Goal: Obtain resource: Download file/media

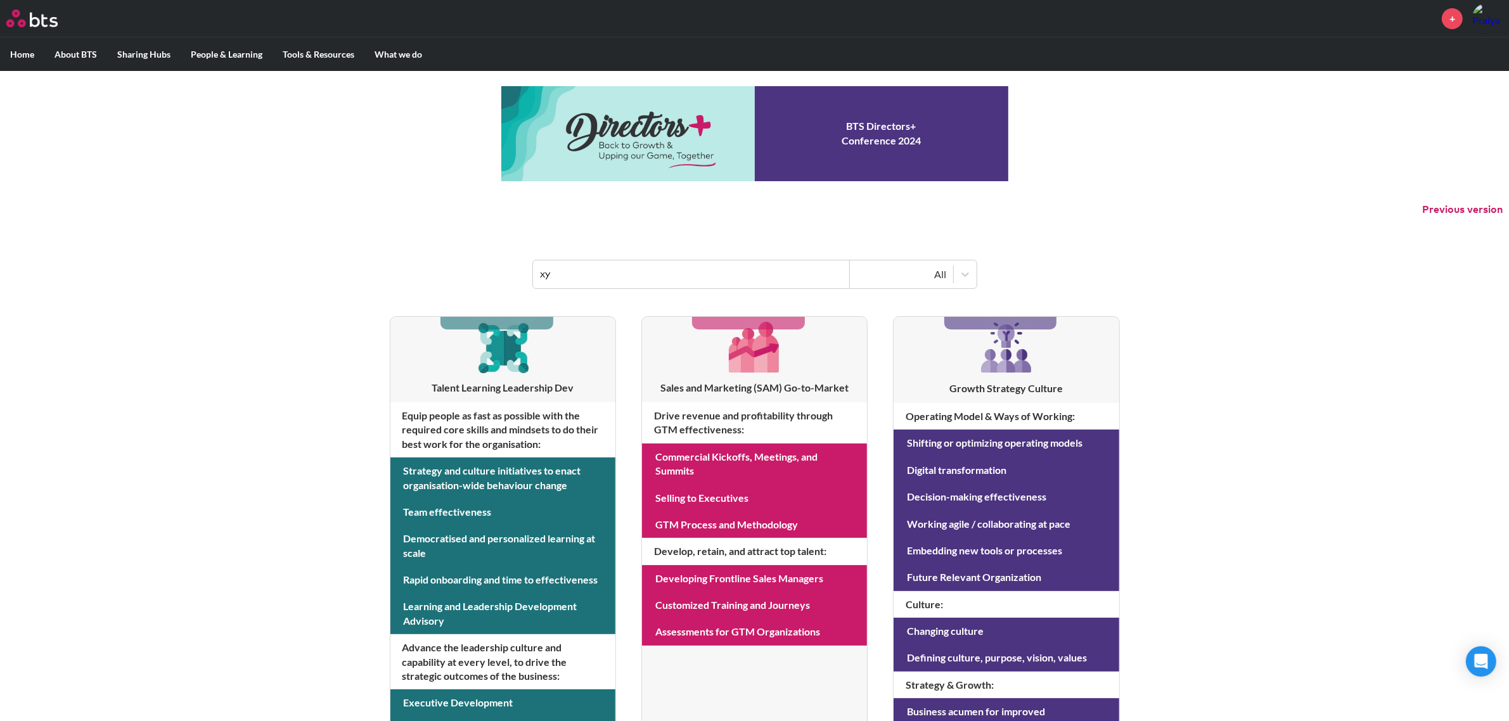
type input "xy"
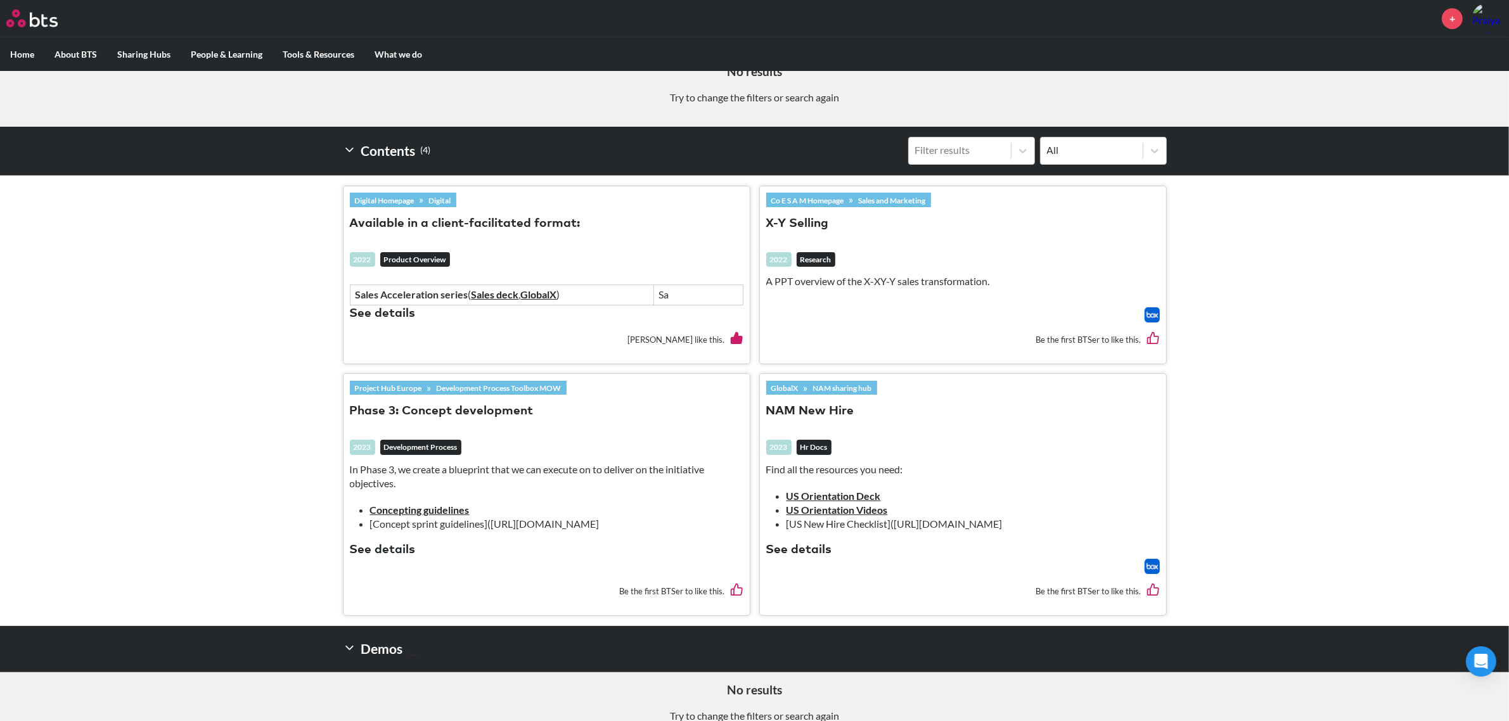
scroll to position [318, 0]
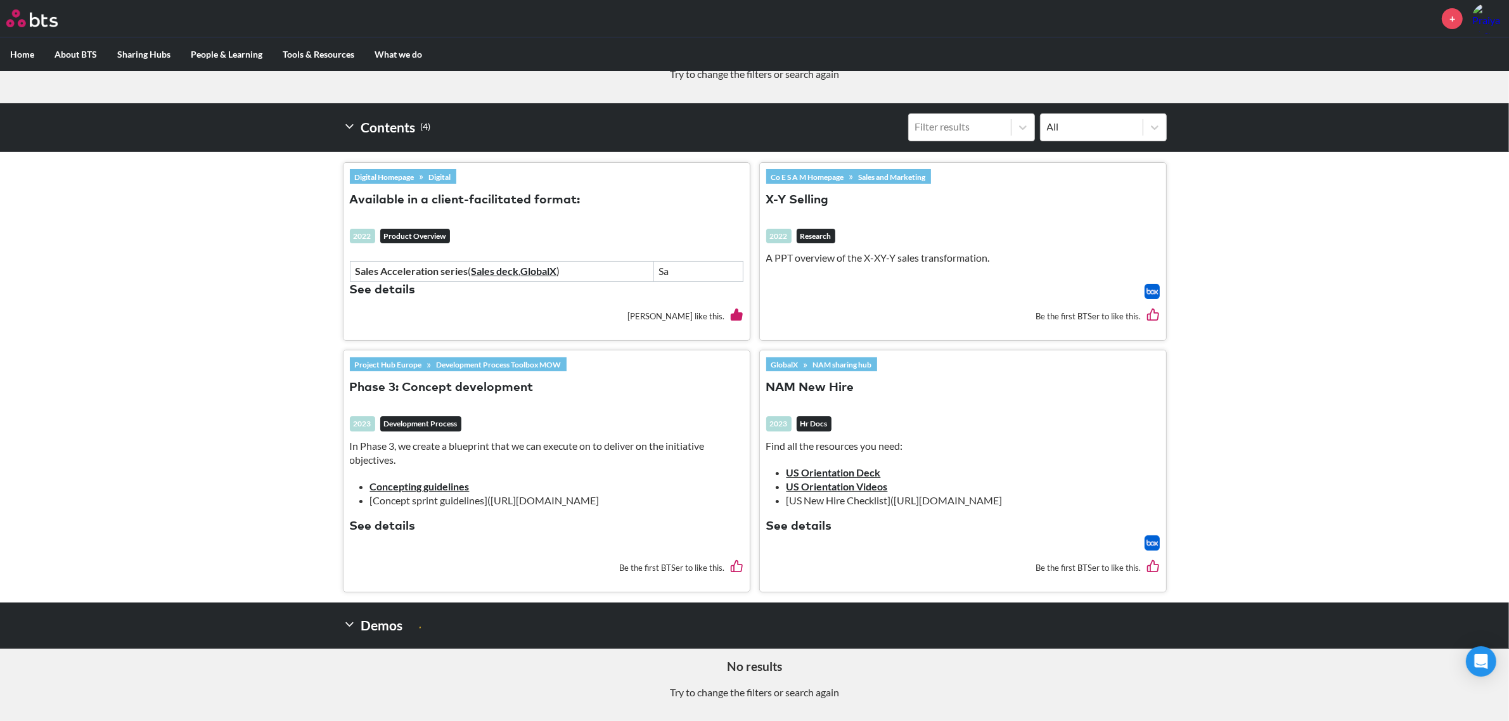
click at [855, 176] on link "Sales and Marketing" at bounding box center [892, 177] width 77 height 14
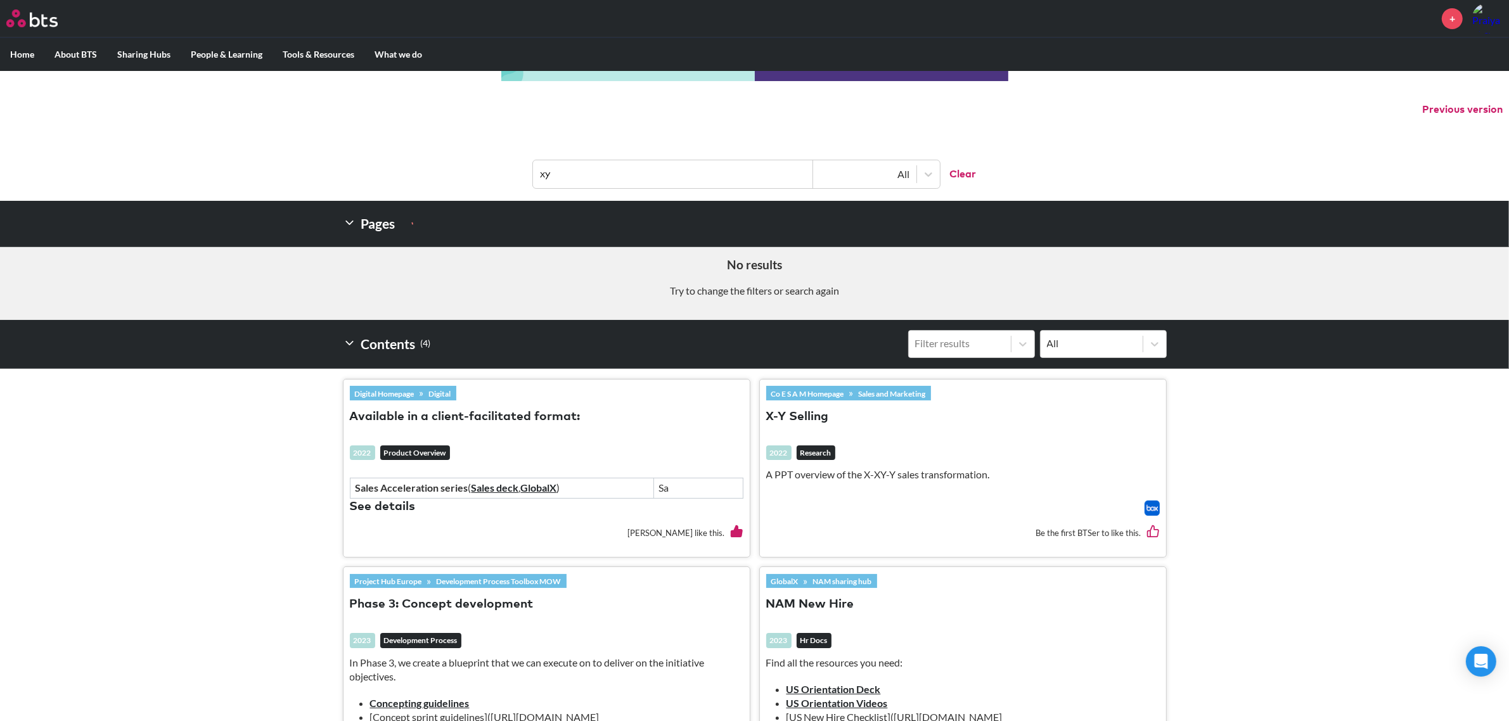
scroll to position [0, 0]
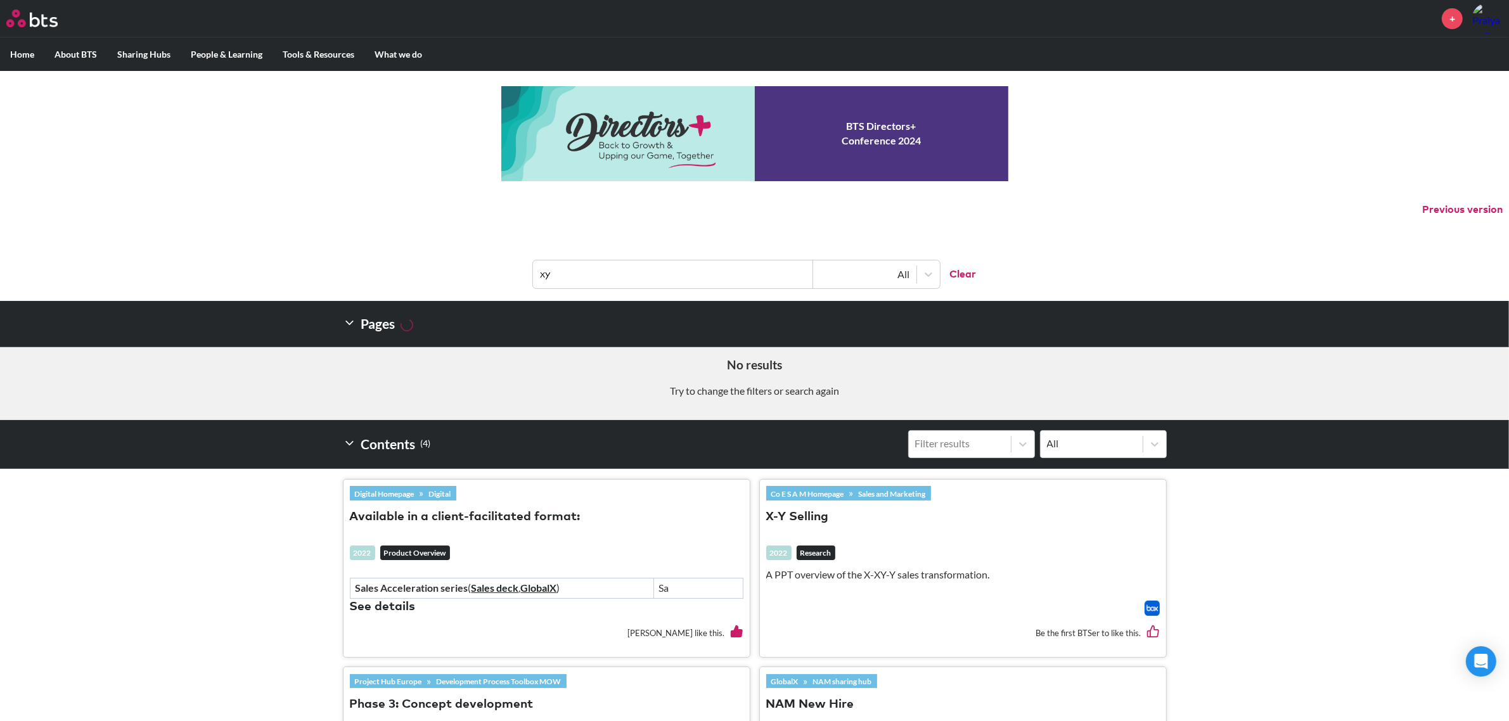
click at [23, 55] on label "Home" at bounding box center [22, 54] width 44 height 33
click at [0, 0] on input "Home" at bounding box center [0, 0] width 0 height 0
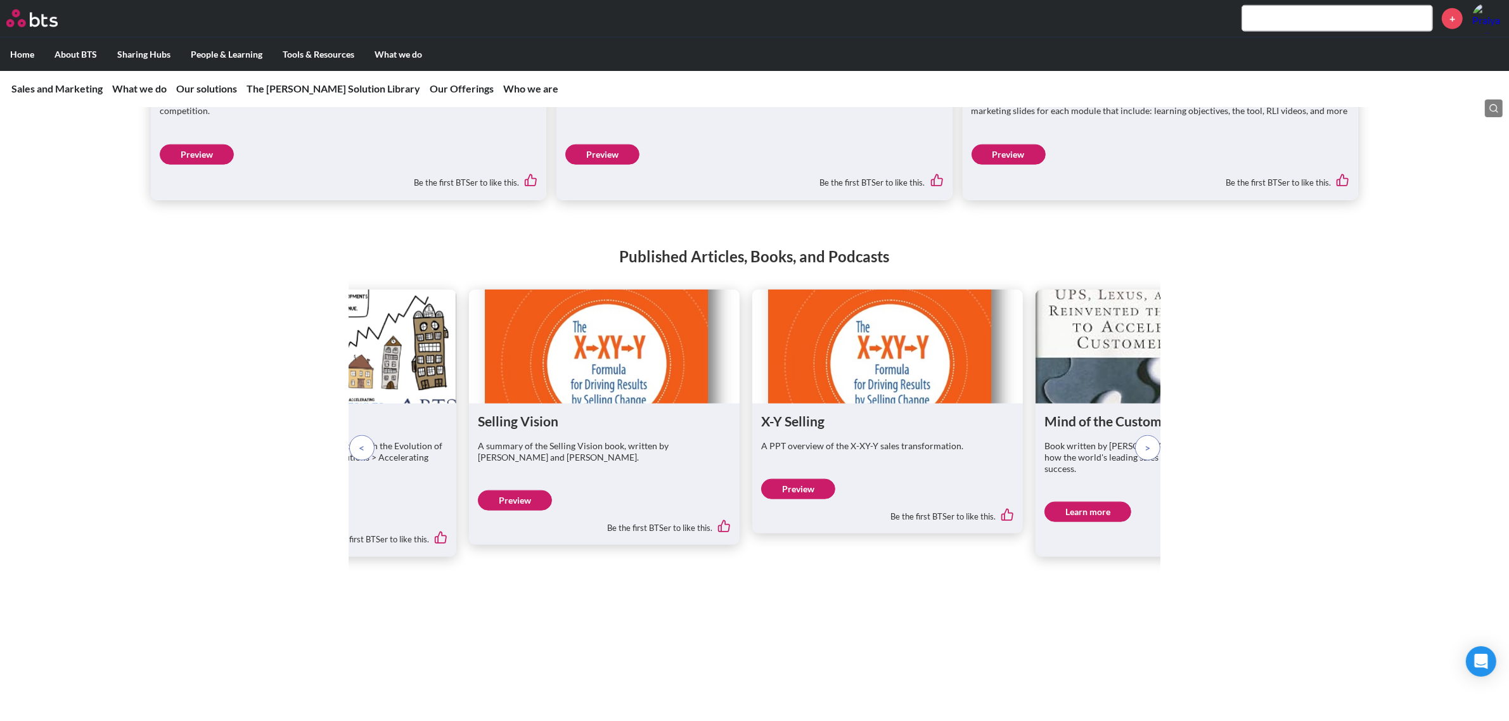
scroll to position [1801, 0]
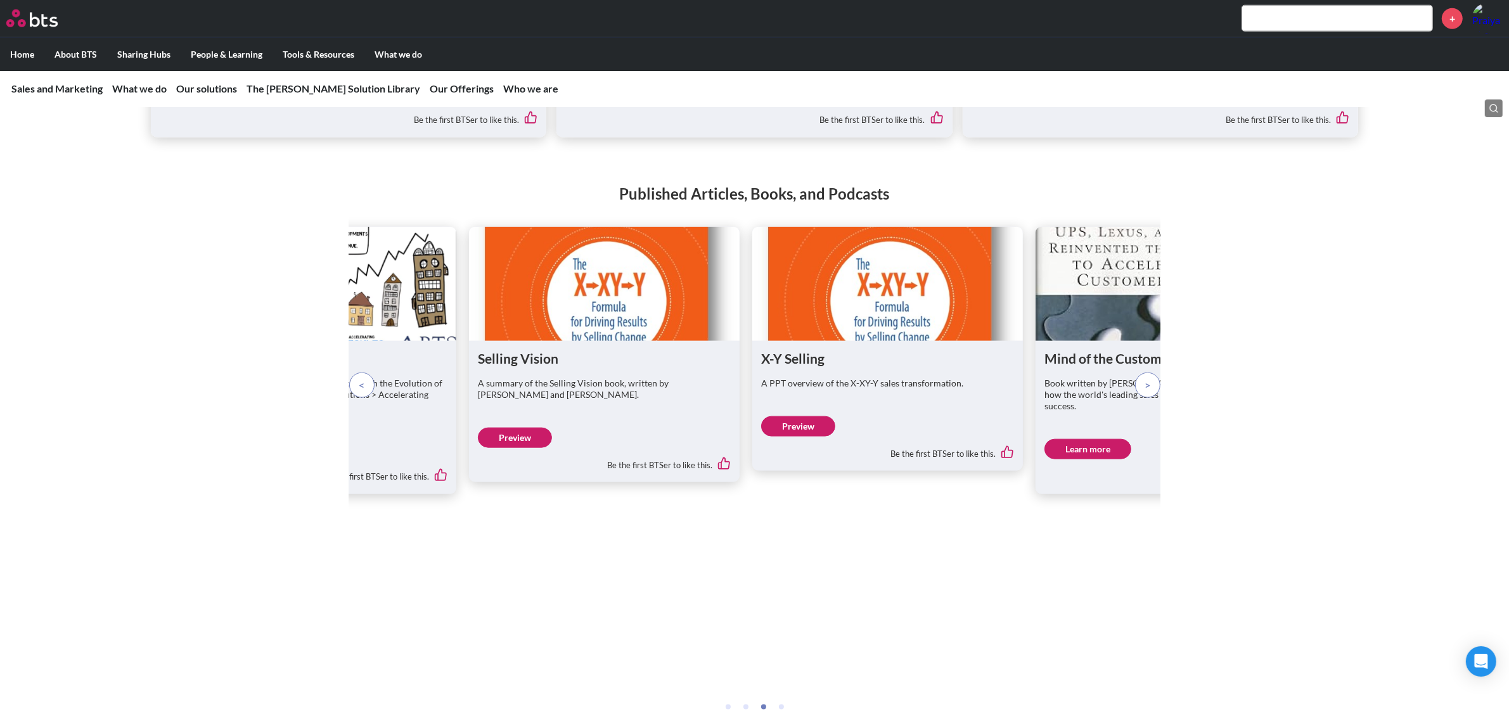
click at [528, 448] on link "Preview" at bounding box center [515, 438] width 74 height 20
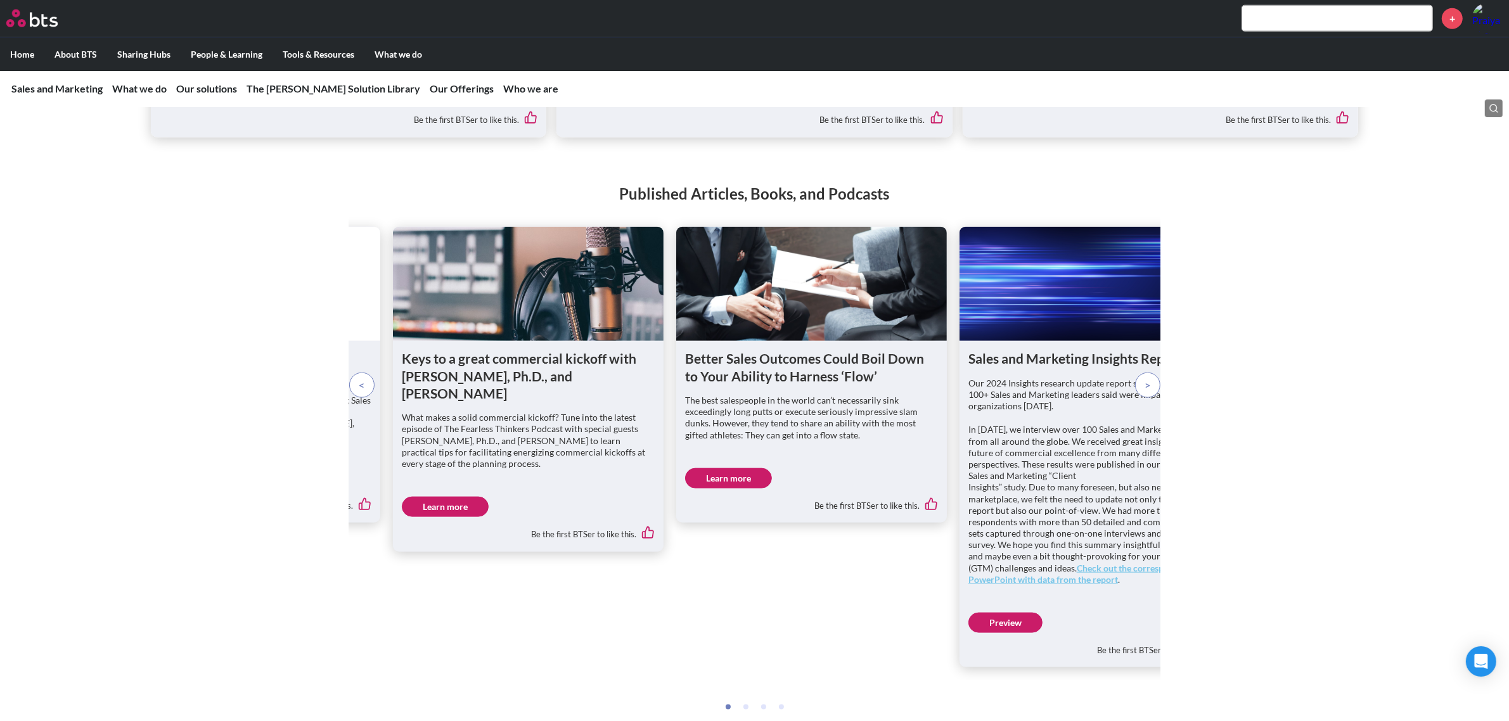
click at [370, 398] on p at bounding box center [361, 385] width 25 height 25
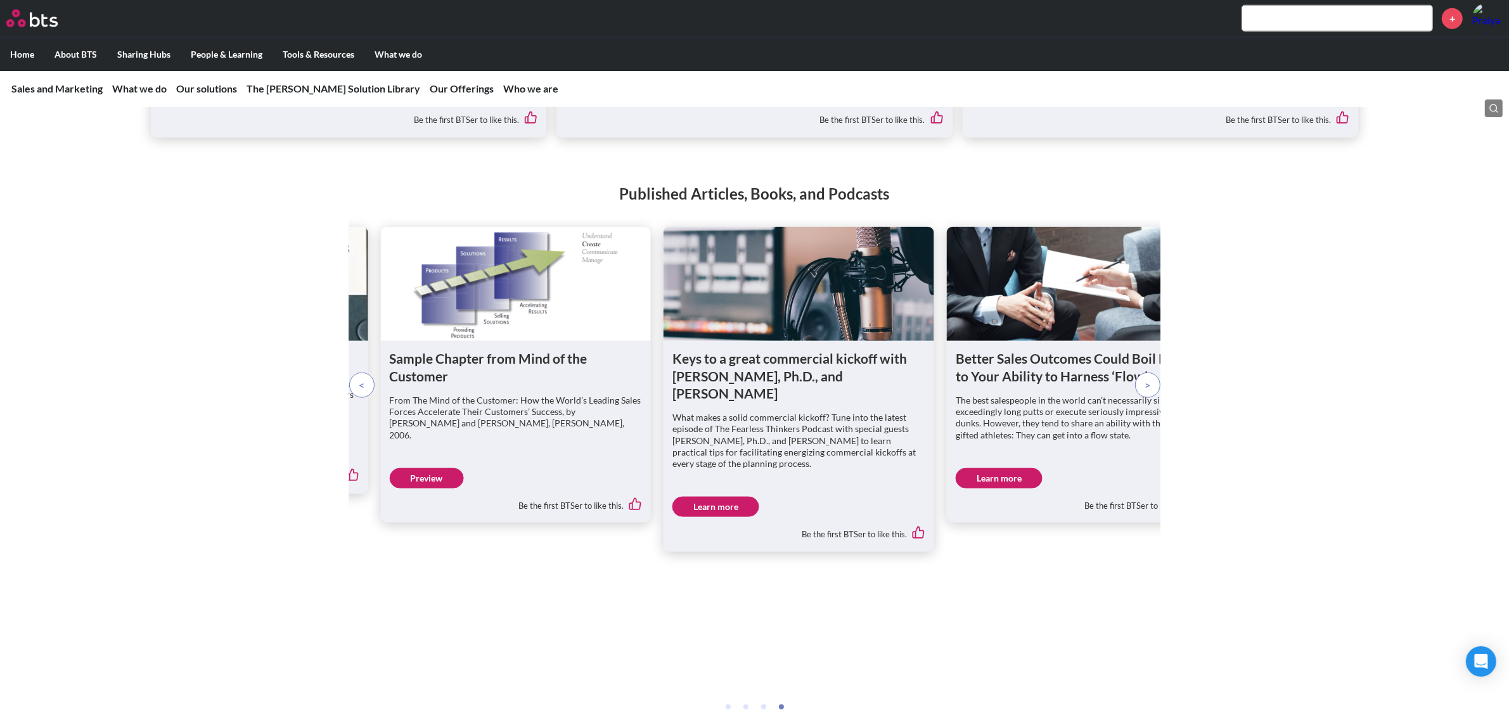
click at [370, 398] on p at bounding box center [361, 385] width 25 height 25
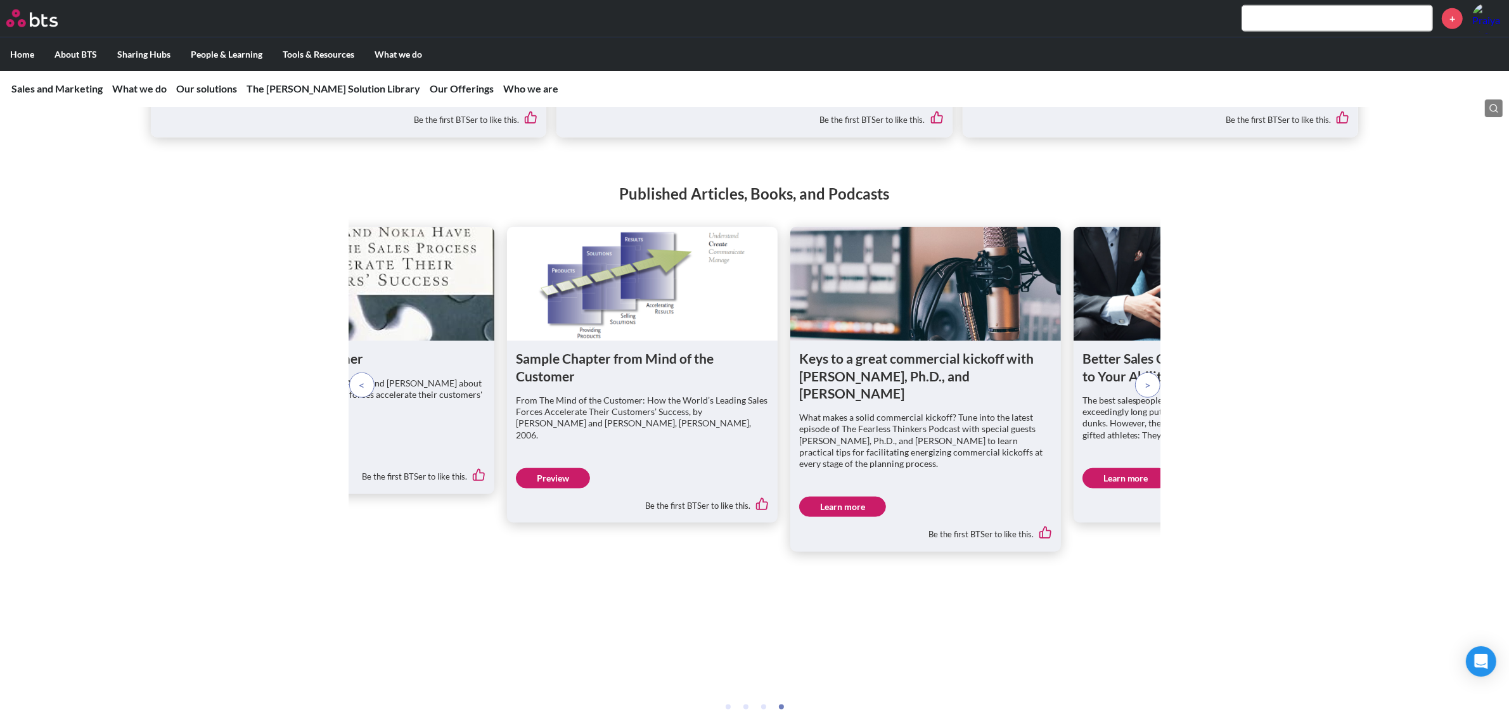
click at [370, 398] on p at bounding box center [361, 385] width 25 height 25
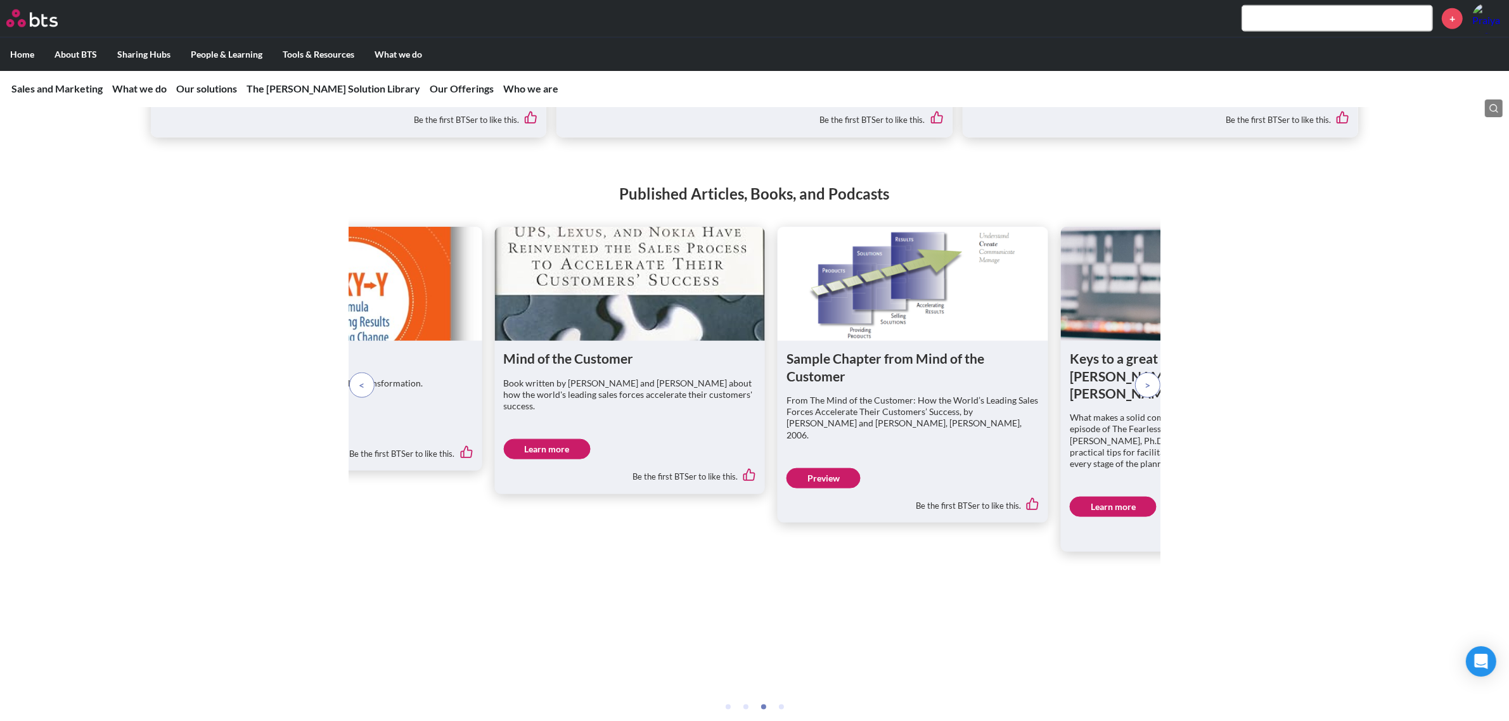
click at [370, 398] on p at bounding box center [361, 385] width 25 height 25
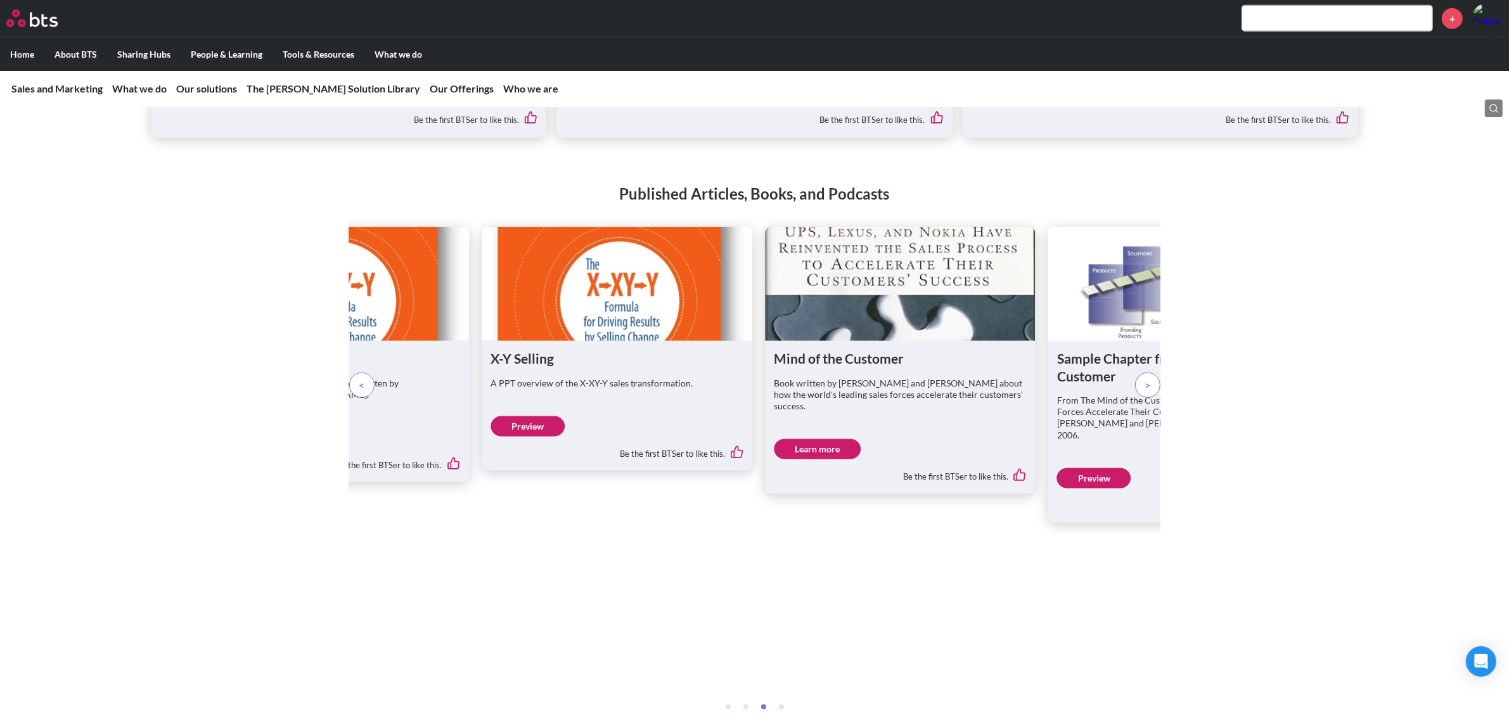
click at [540, 437] on link "Preview" at bounding box center [528, 427] width 74 height 20
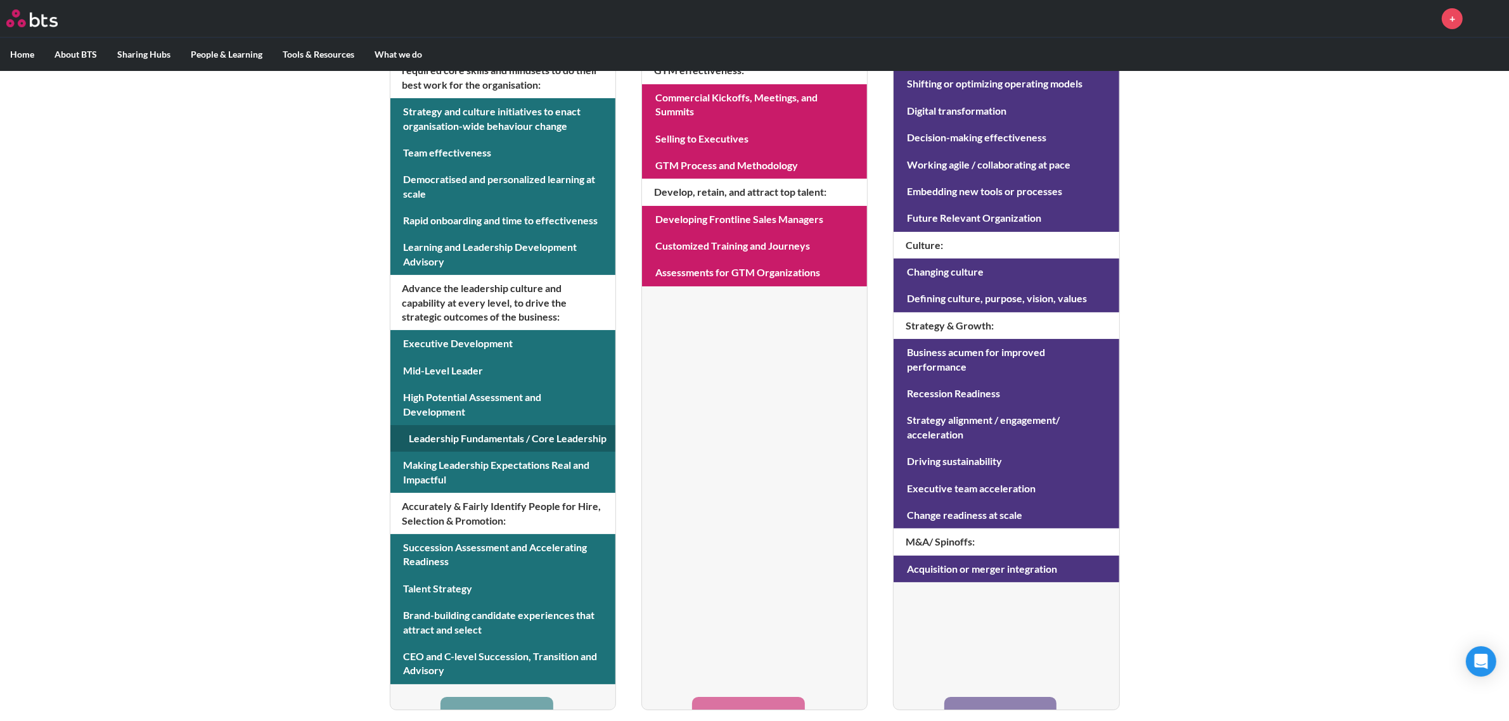
scroll to position [363, 0]
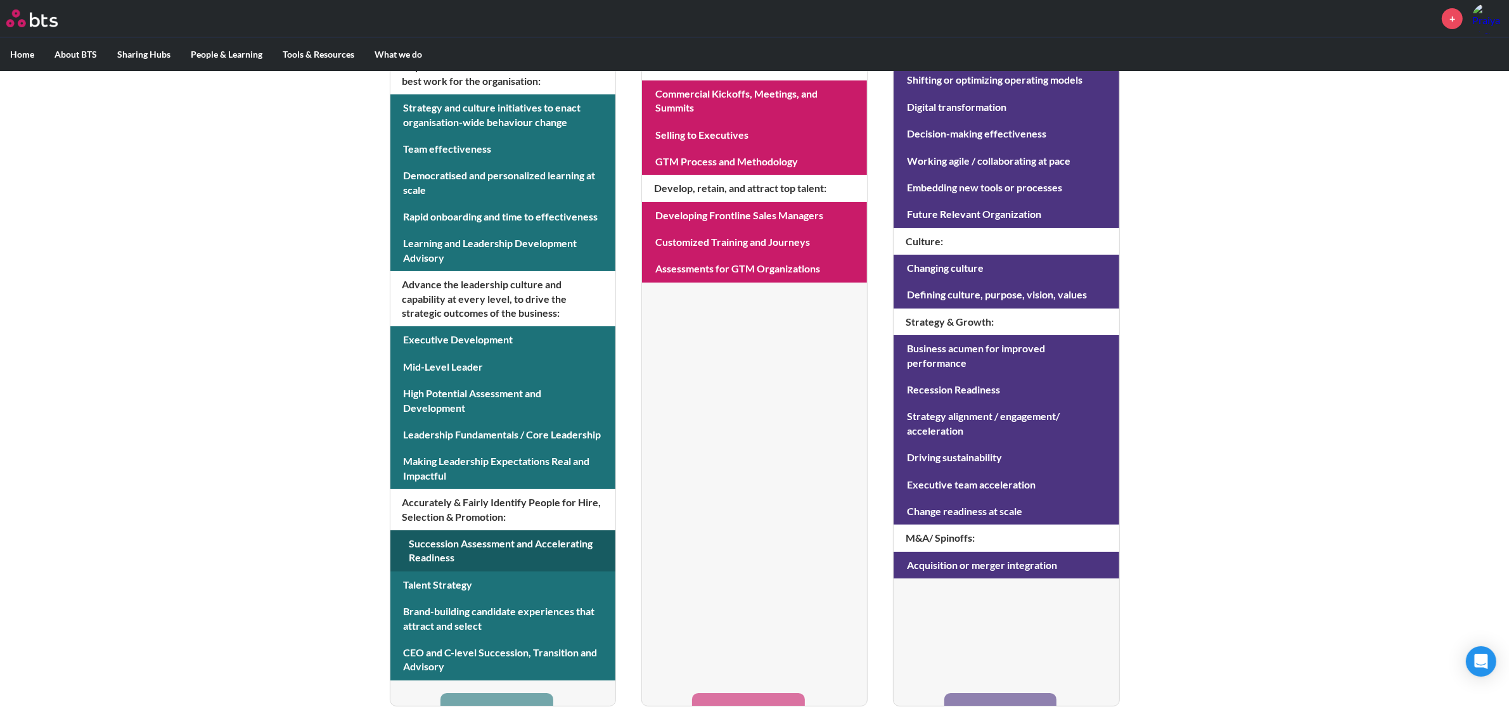
click at [501, 552] on link at bounding box center [503, 551] width 225 height 41
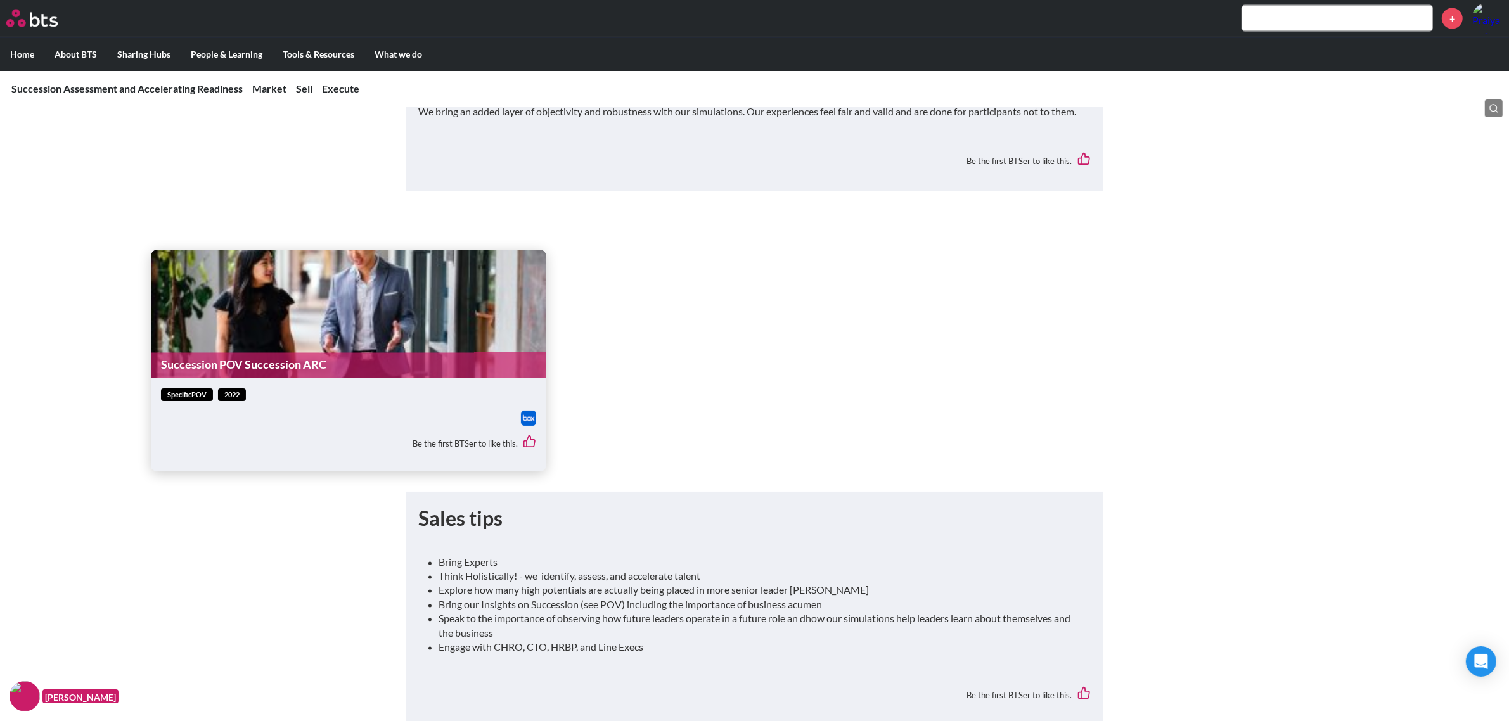
scroll to position [2853, 0]
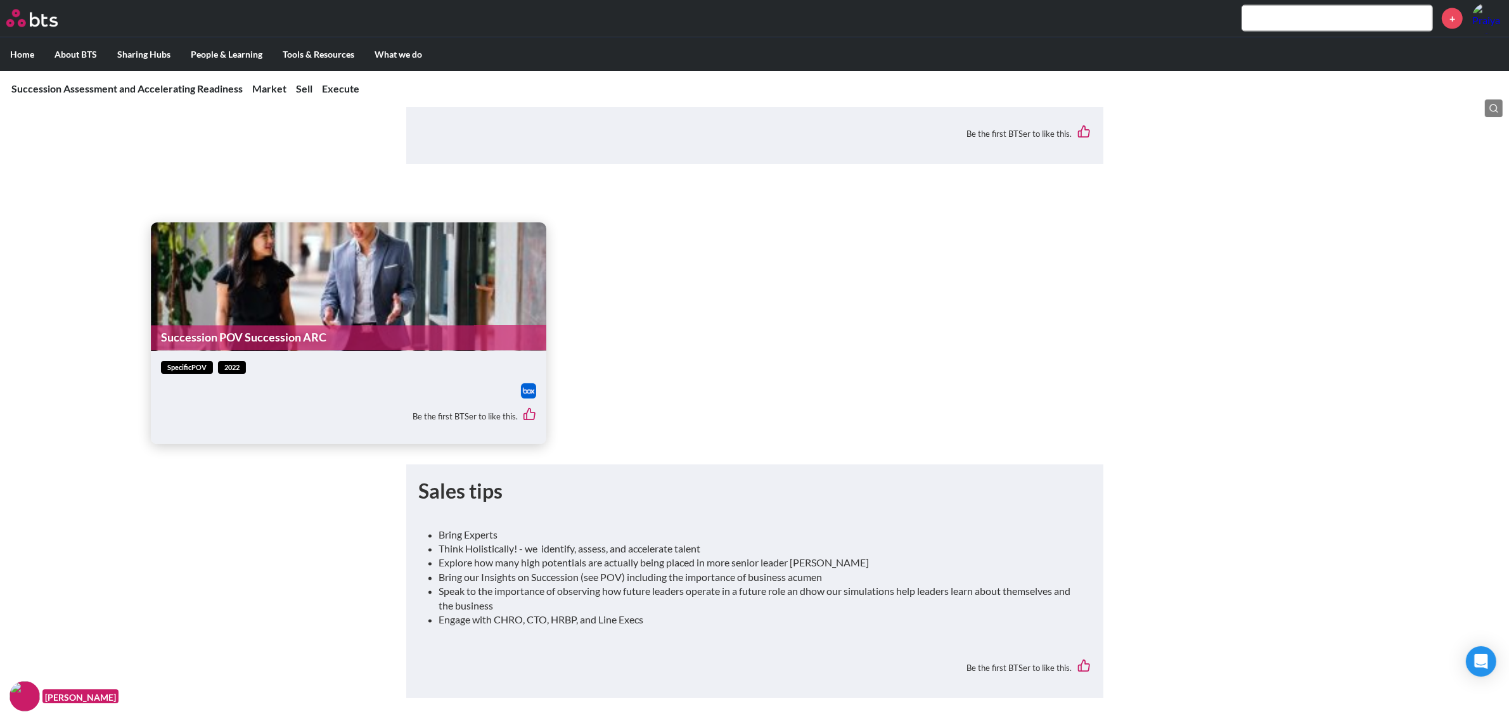
click at [525, 399] on img at bounding box center [528, 391] width 15 height 15
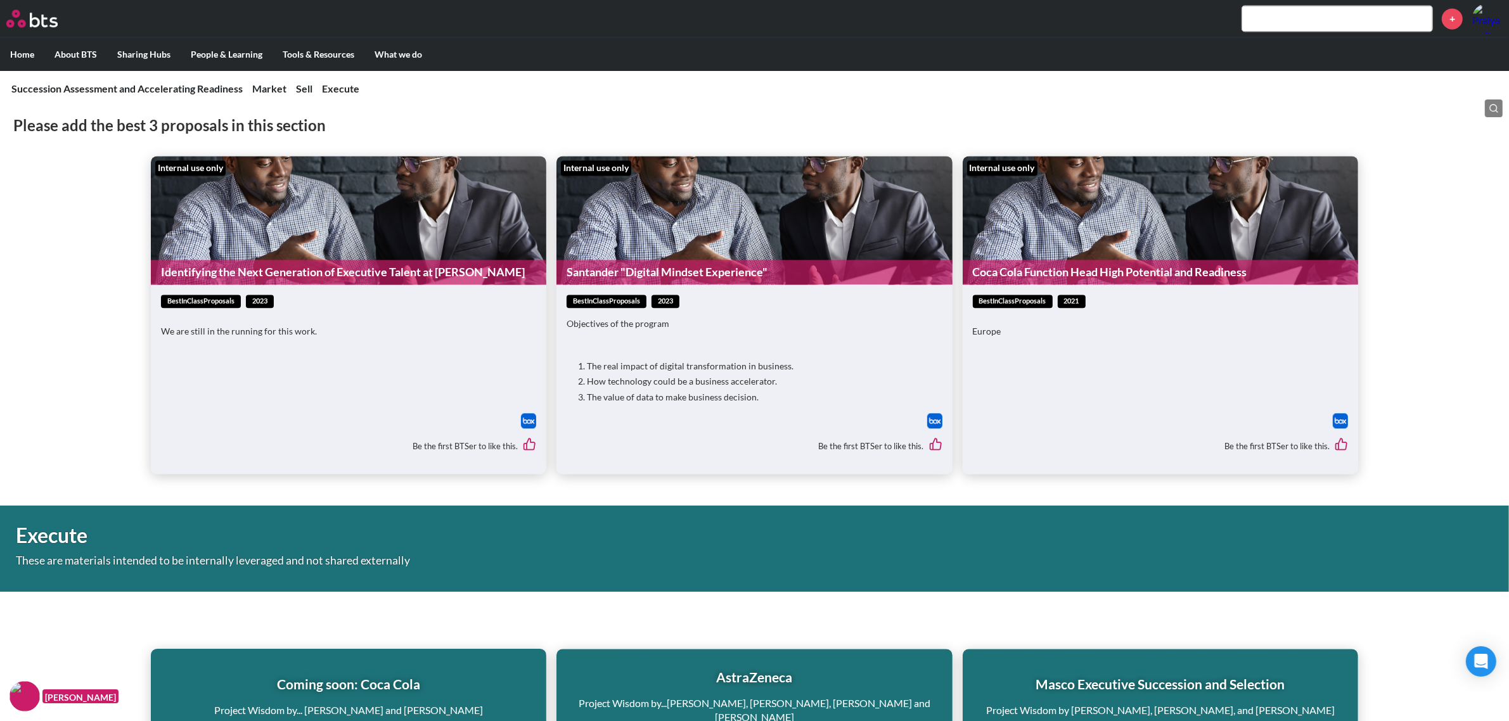
scroll to position [3300, 0]
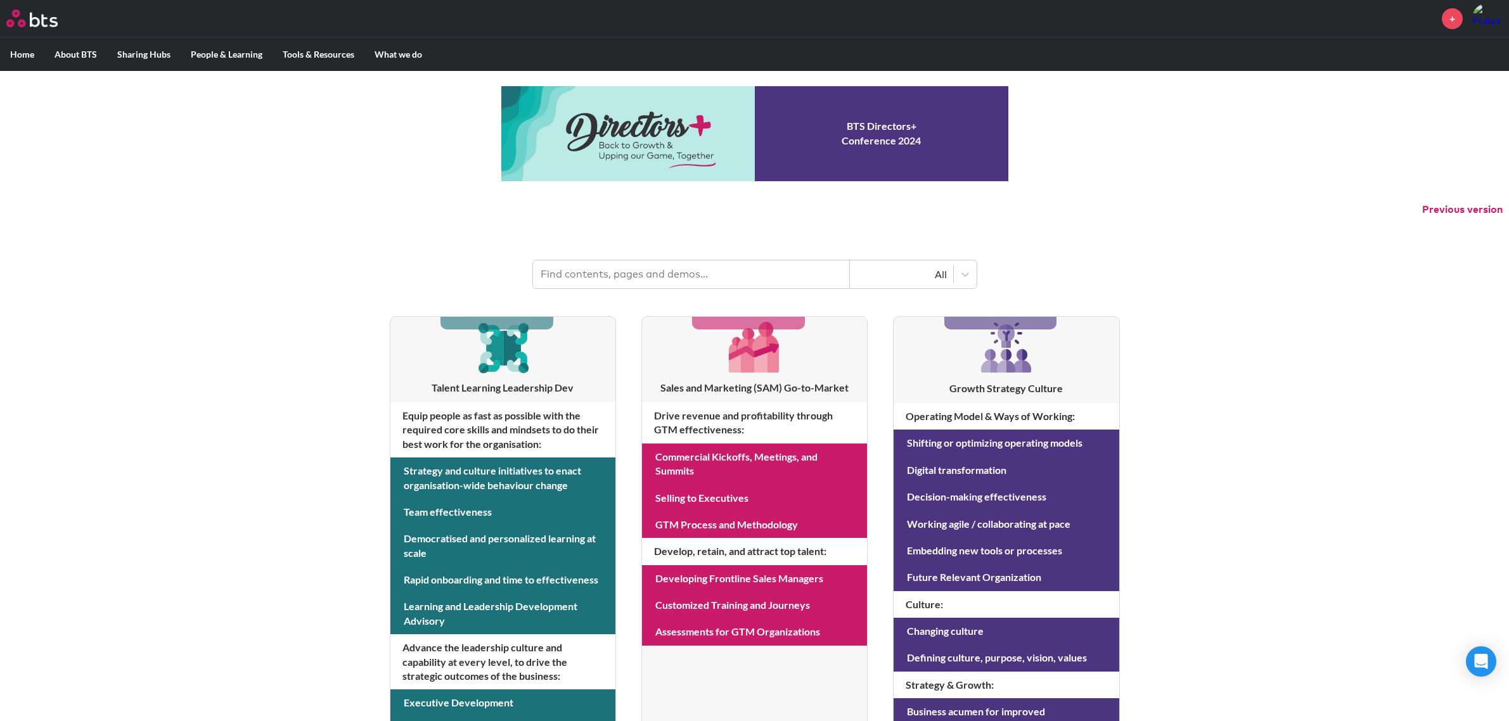
scroll to position [363, 0]
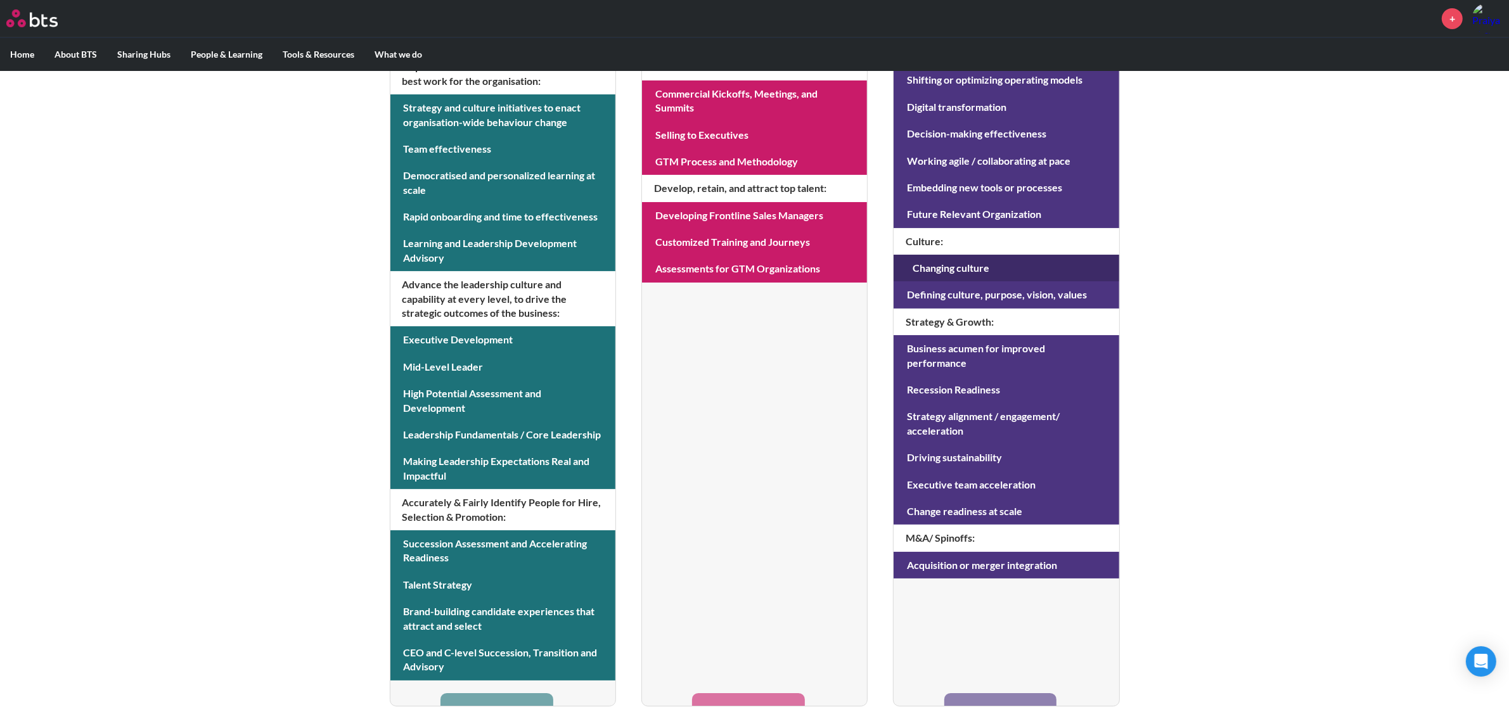
click at [1047, 264] on link at bounding box center [1006, 268] width 225 height 27
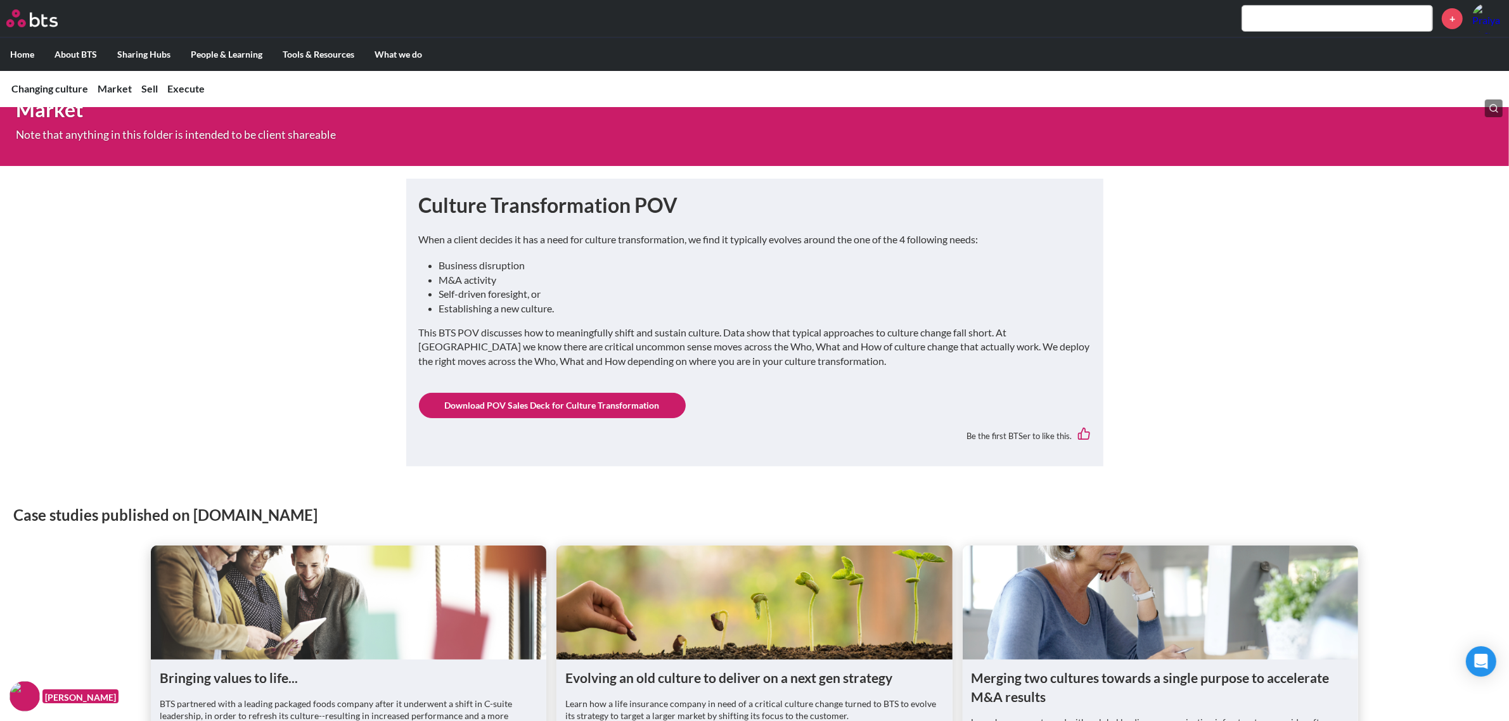
scroll to position [555, 0]
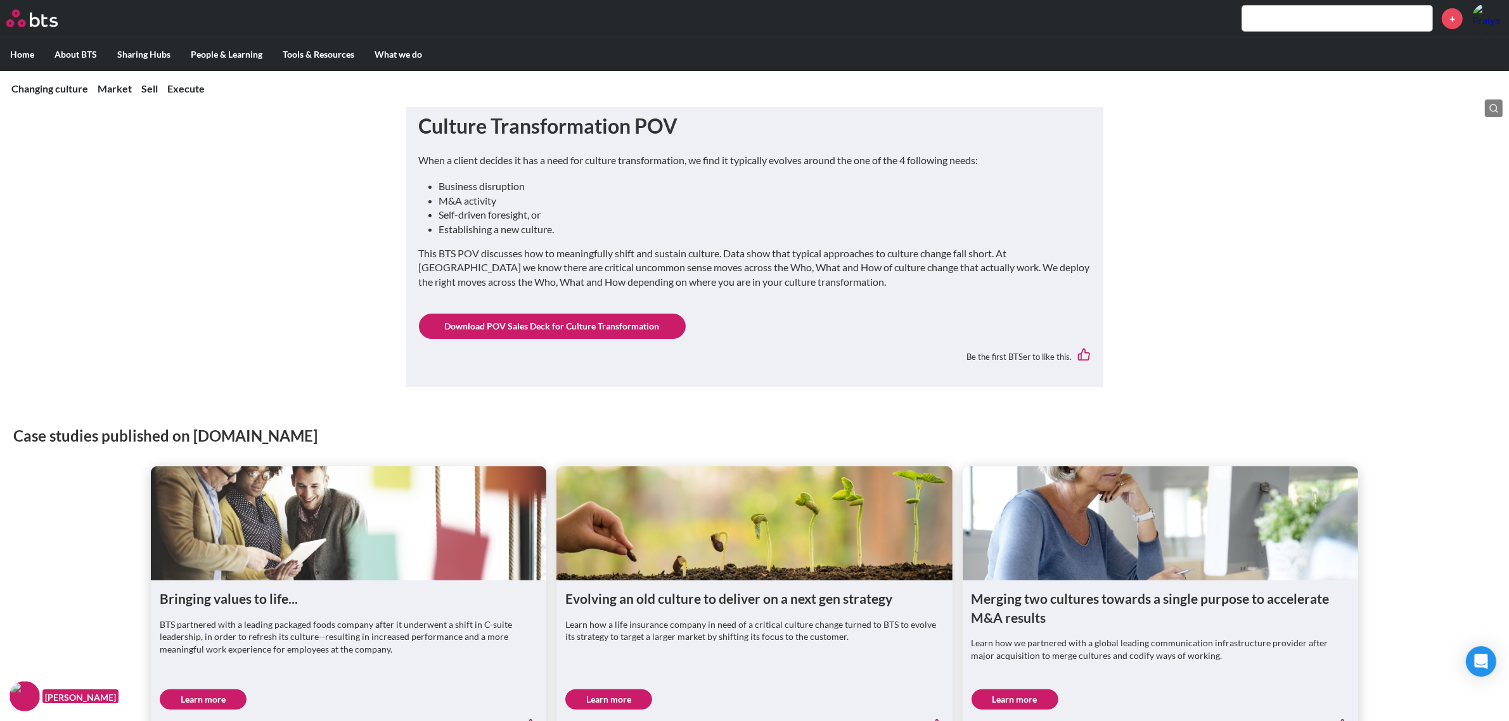
click at [579, 327] on link "Download POV Sales Deck for Culture Transformation" at bounding box center [552, 326] width 267 height 25
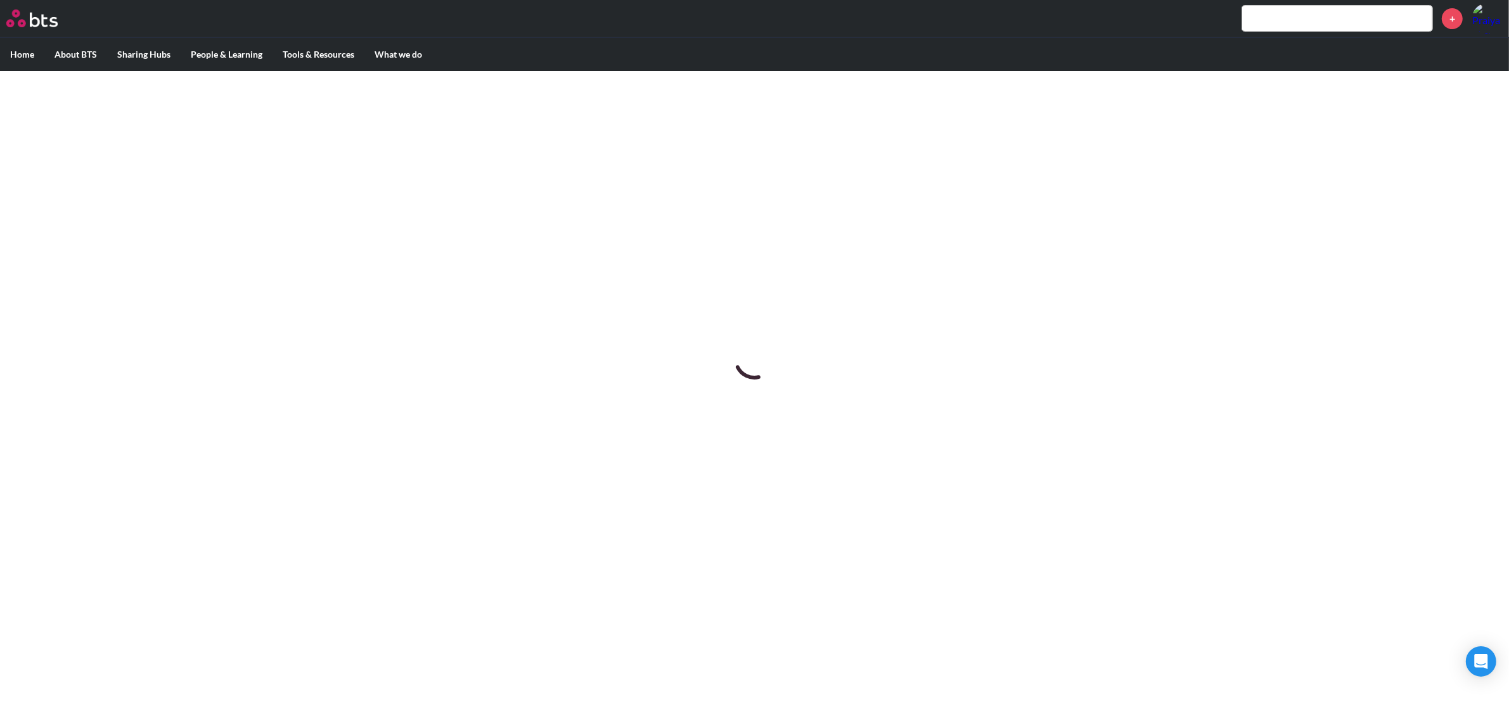
scroll to position [0, 0]
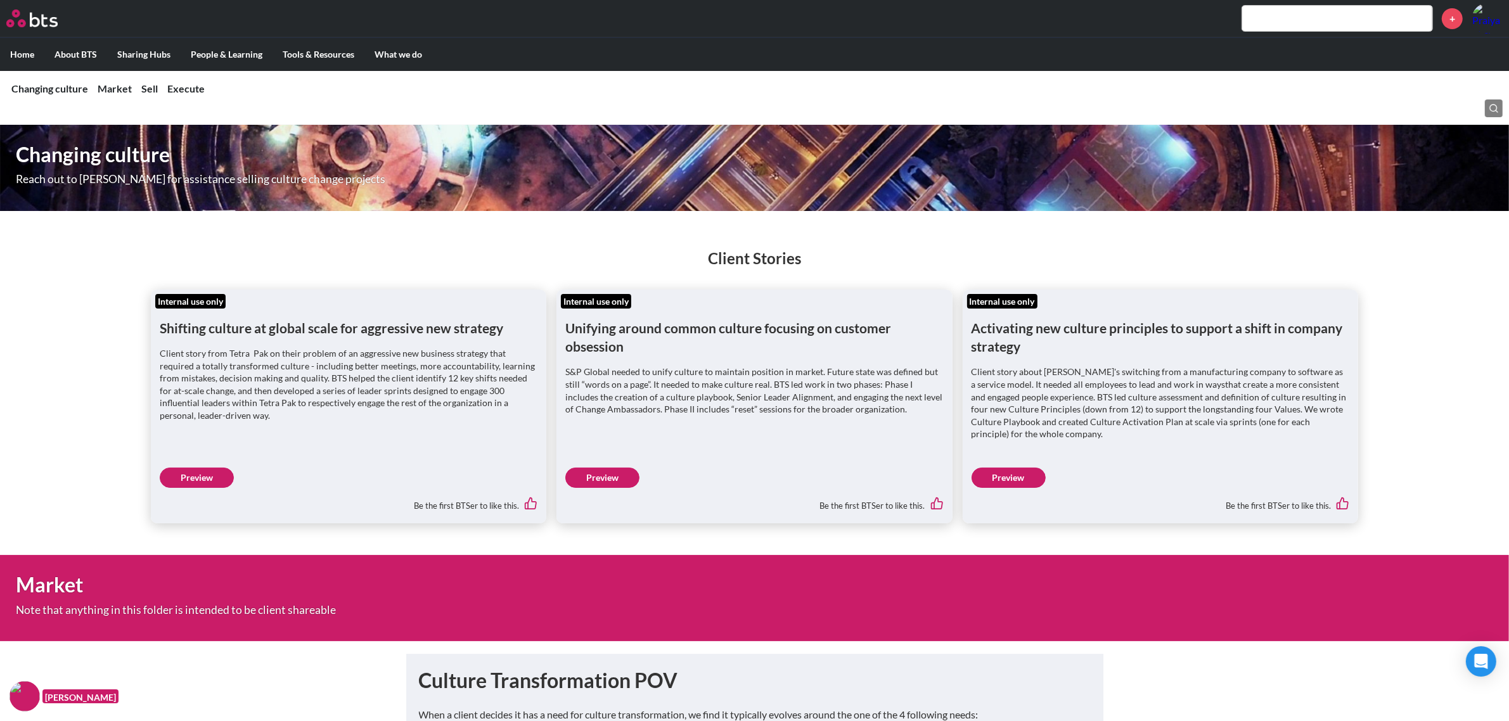
click at [20, 58] on label "Home" at bounding box center [22, 54] width 44 height 33
click at [0, 0] on input "Home" at bounding box center [0, 0] width 0 height 0
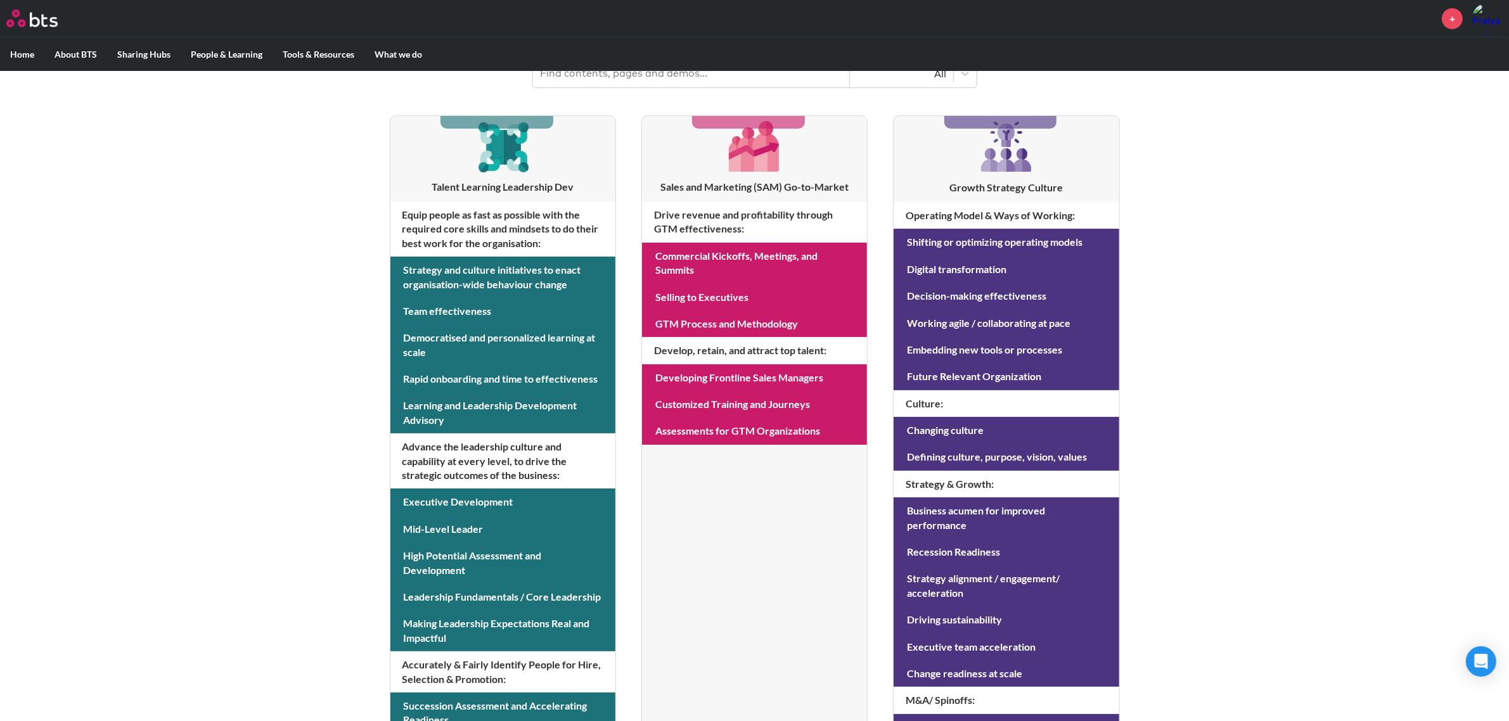
scroll to position [238, 0]
